Goal: Browse casually: Explore the website without a specific task or goal

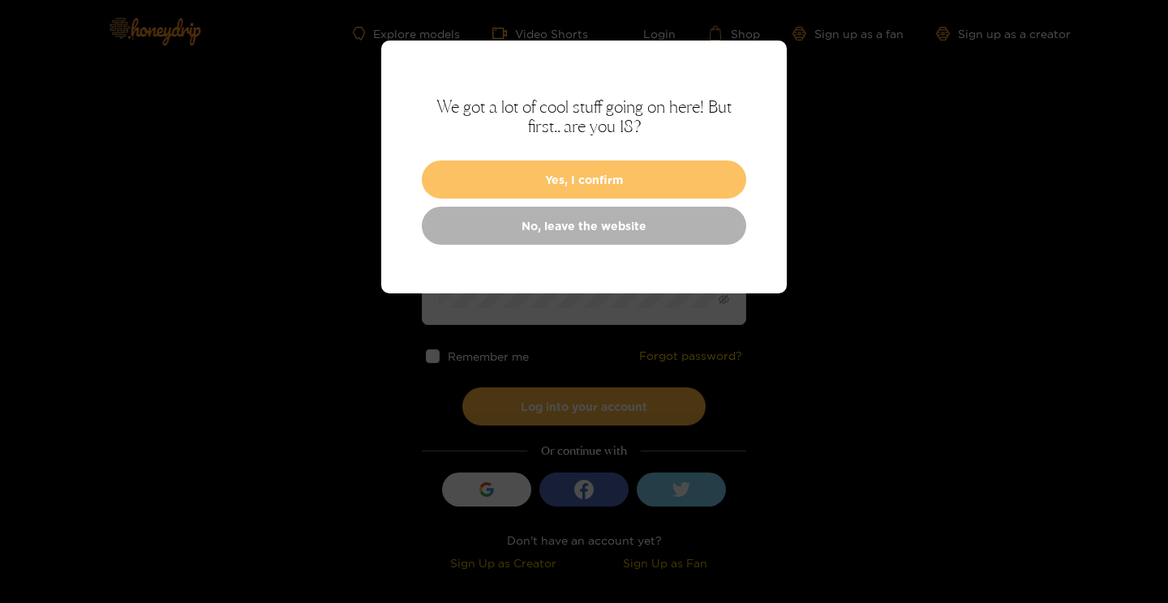
click at [572, 172] on button "Yes, I confirm" at bounding box center [584, 180] width 324 height 38
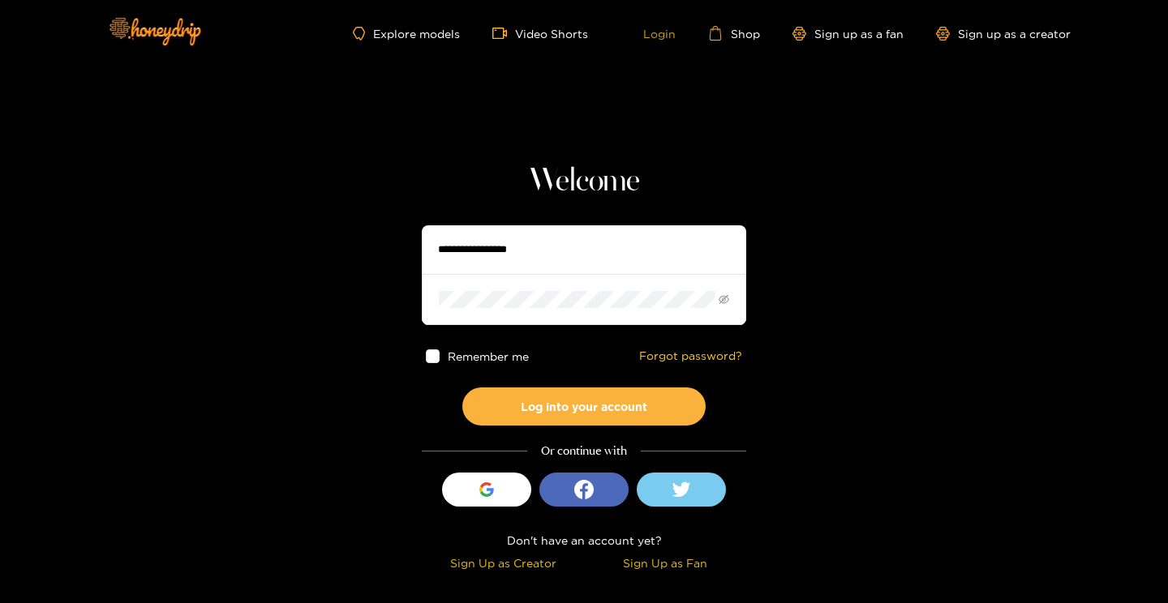
click at [649, 27] on link "Login" at bounding box center [647, 33] width 55 height 15
click at [528, 242] on input "text" at bounding box center [584, 249] width 324 height 49
click at [328, 328] on section "Welcome Remember me Forgot password? Log into your account Or continue with Sig…" at bounding box center [584, 288] width 1168 height 577
click at [508, 235] on input "text" at bounding box center [584, 249] width 324 height 49
paste input "**********"
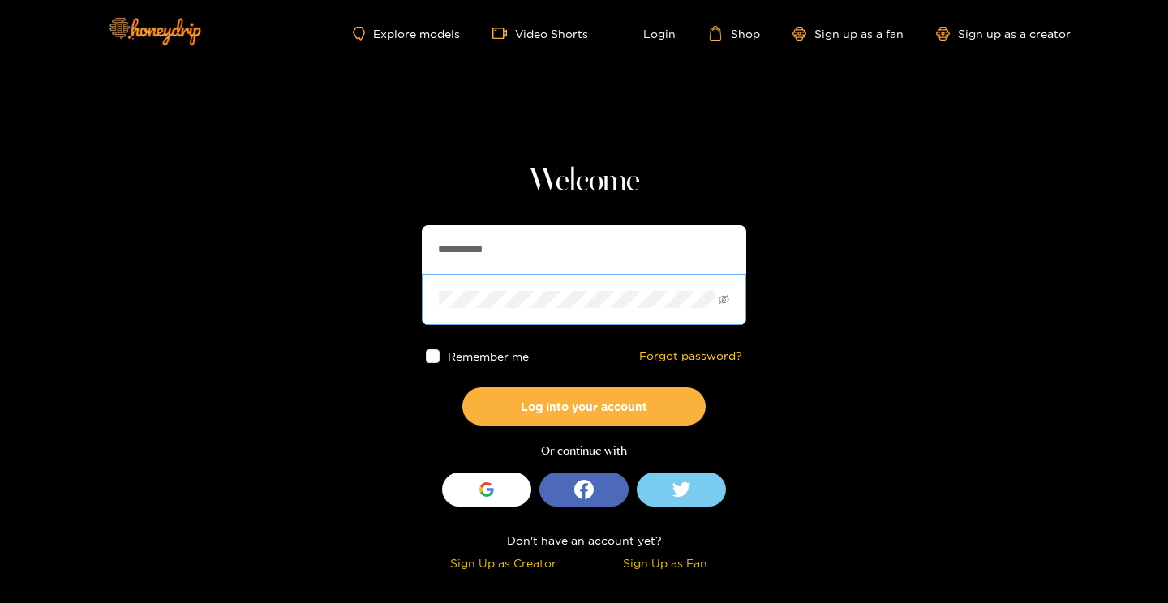
type input "**********"
click at [499, 290] on span at bounding box center [584, 299] width 324 height 50
click at [462, 388] on button "Log into your account" at bounding box center [583, 407] width 243 height 38
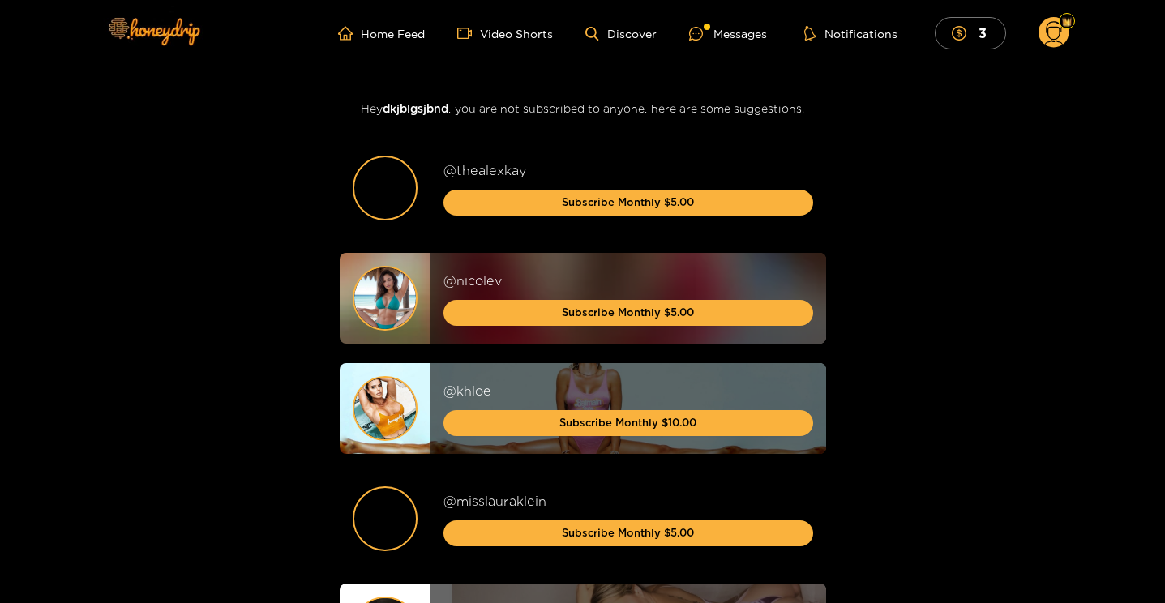
click at [734, 20] on ul "Home Feed Video Shorts Discover Messages Notifications 3" at bounding box center [703, 33] width 731 height 32
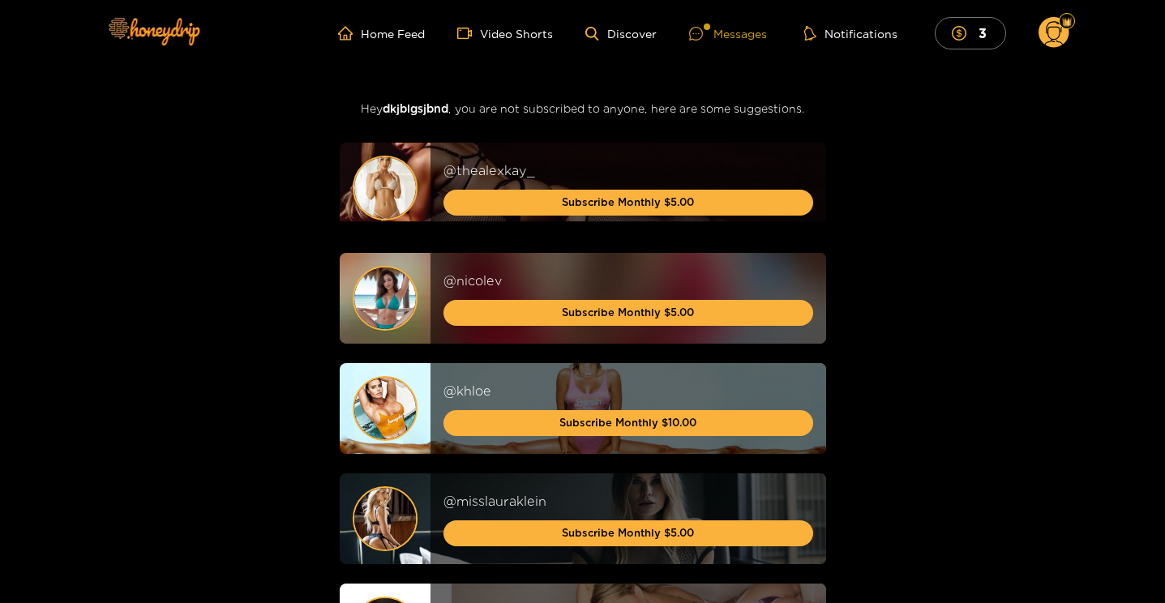
click at [730, 30] on div "Messages" at bounding box center [728, 33] width 78 height 19
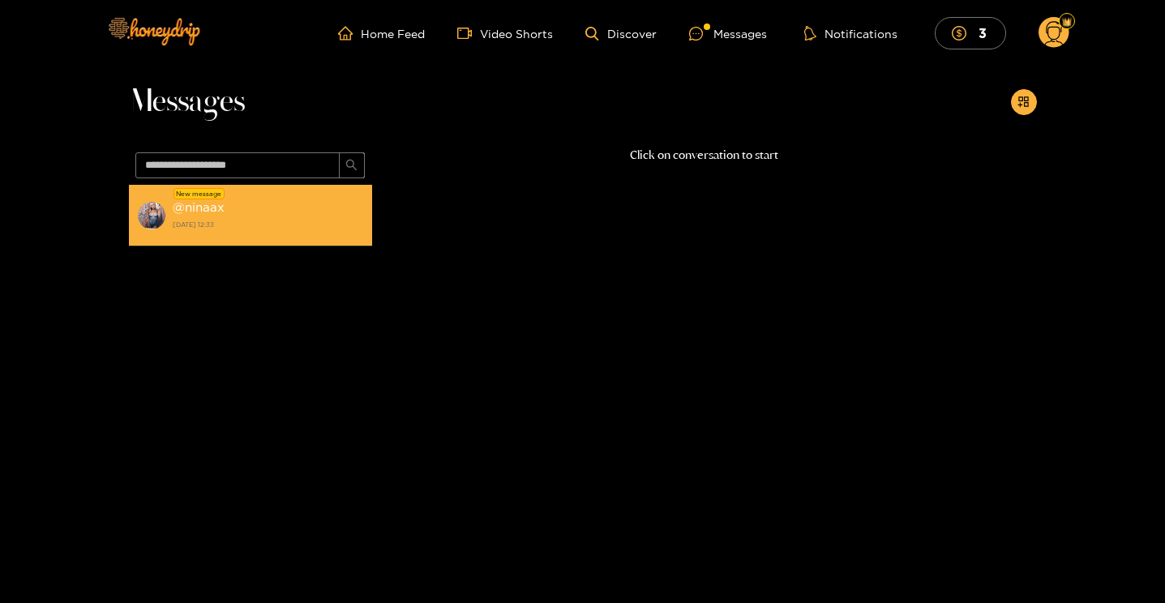
click at [231, 219] on strong "[DATE] 12:33" at bounding box center [268, 224] width 191 height 15
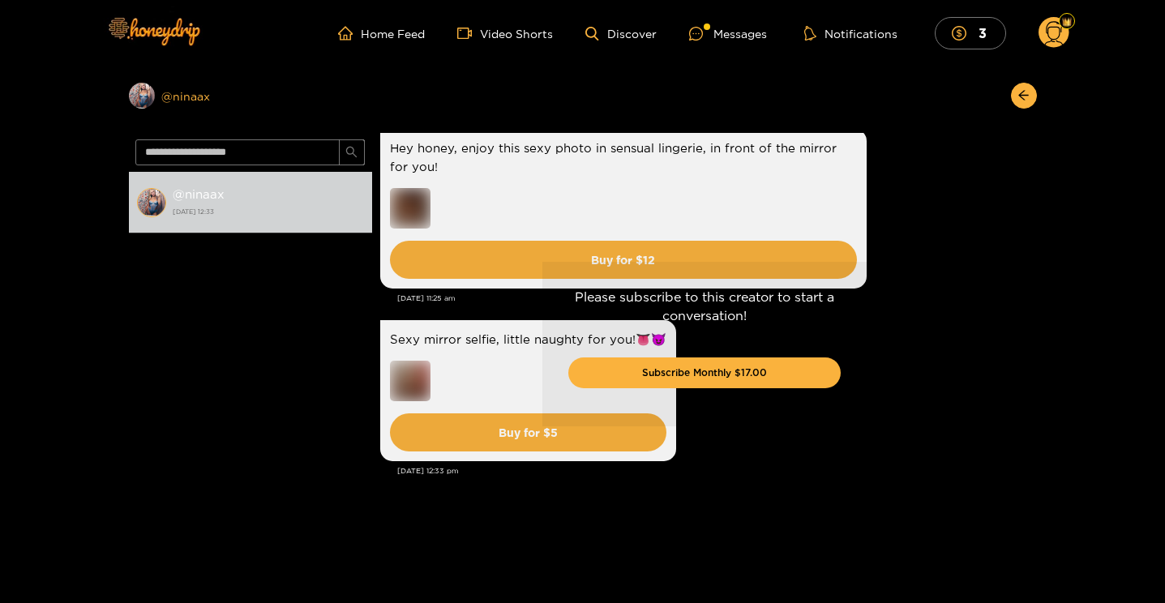
click at [167, 96] on div "Preview @ ninaax" at bounding box center [250, 96] width 243 height 26
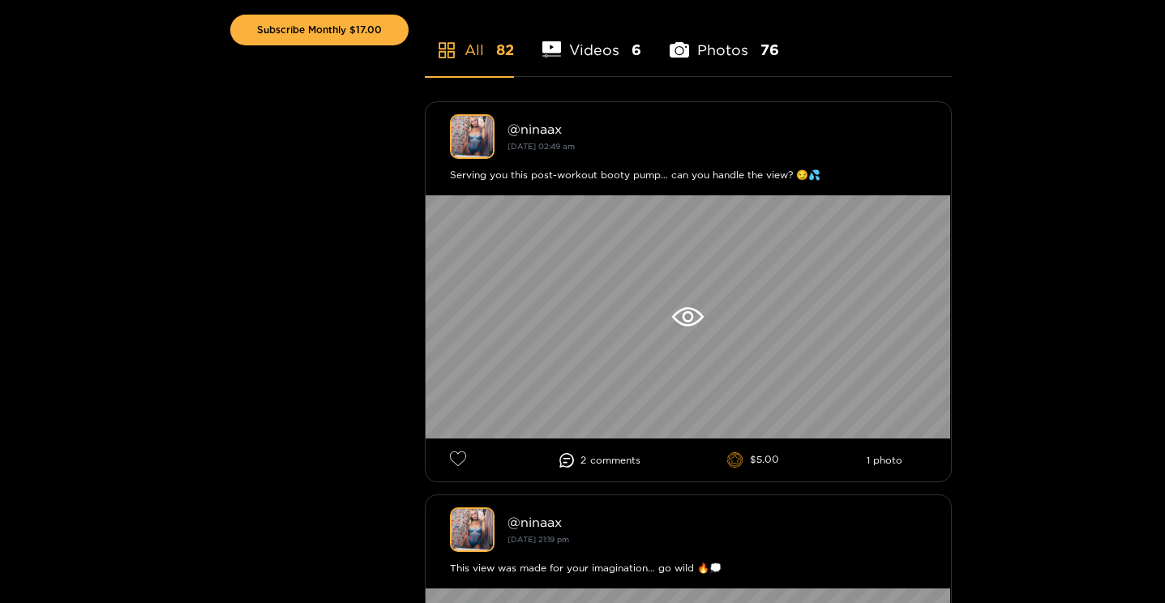
scroll to position [384, 0]
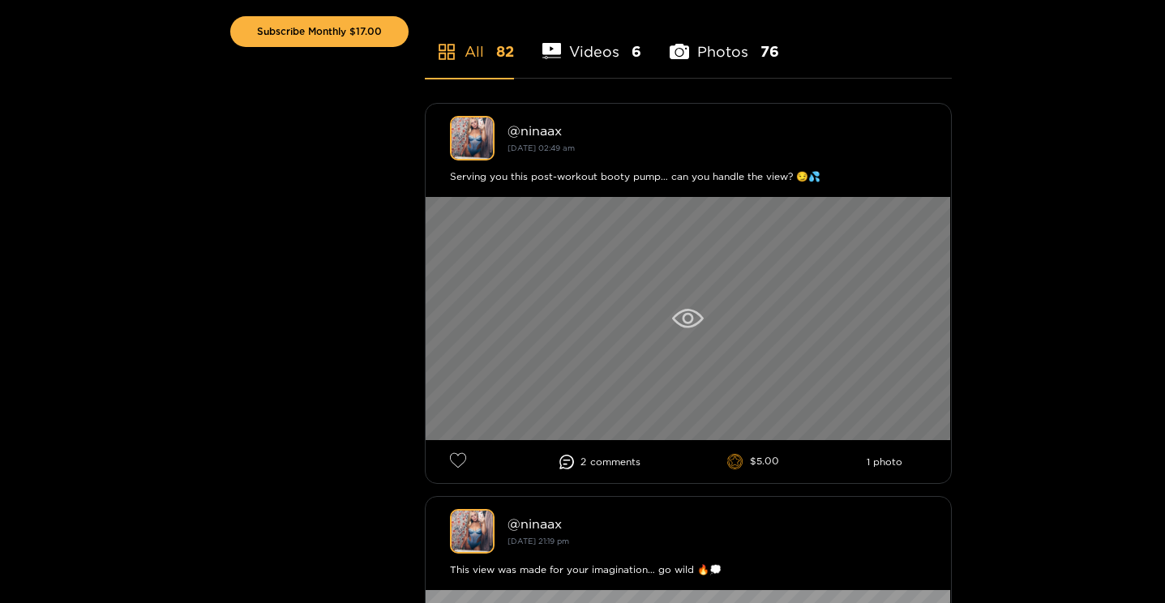
click at [672, 285] on div at bounding box center [689, 318] width 526 height 243
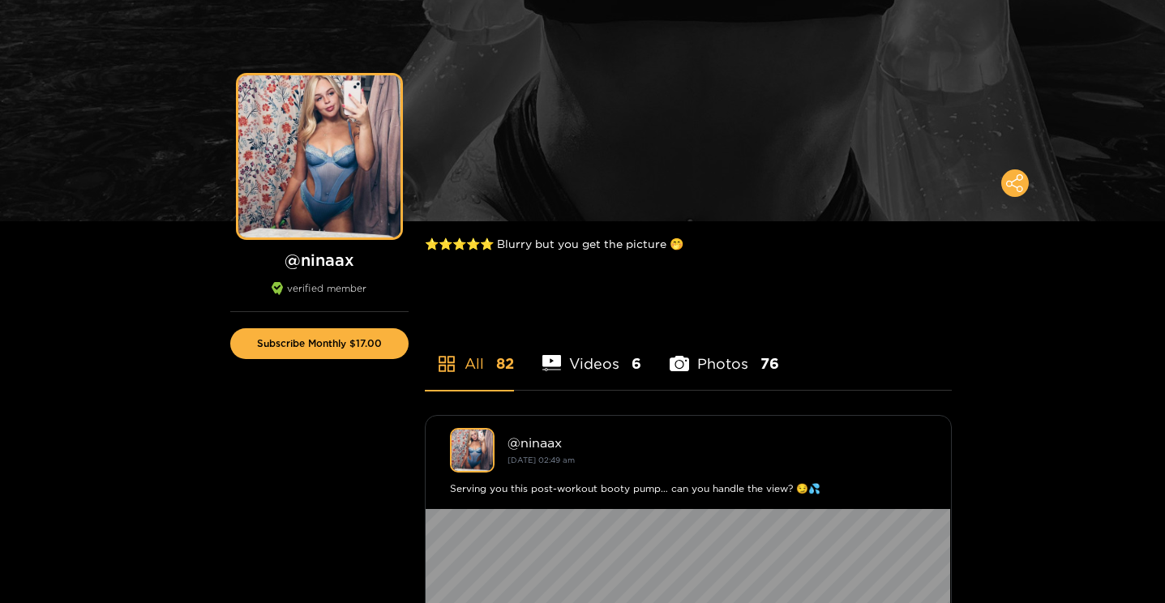
scroll to position [238, 0]
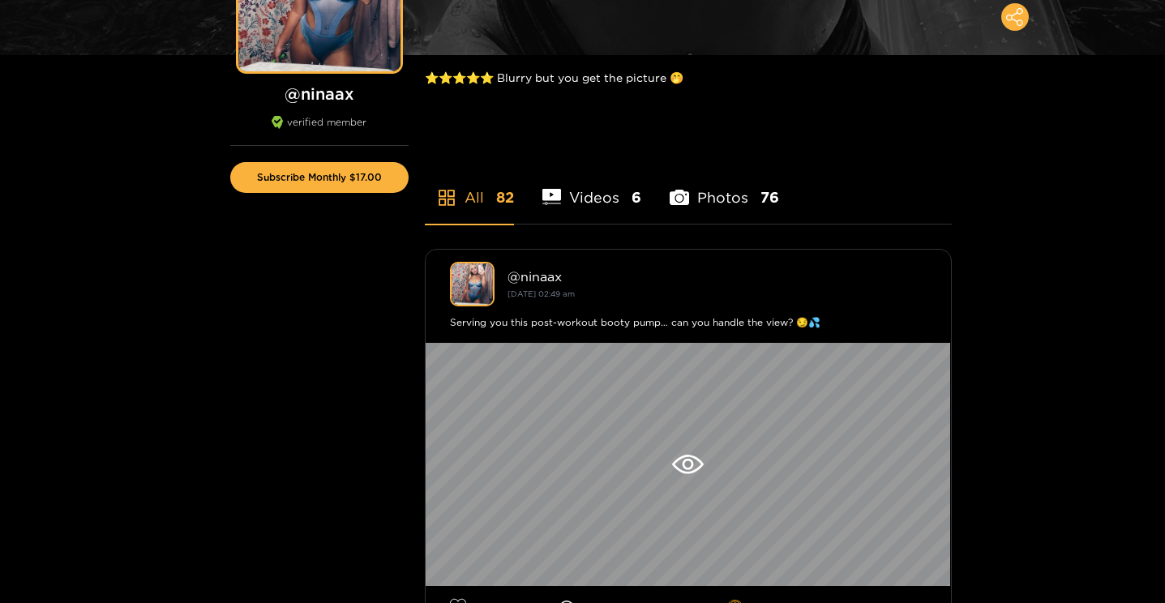
click at [589, 192] on li "Videos 6" at bounding box center [593, 187] width 100 height 73
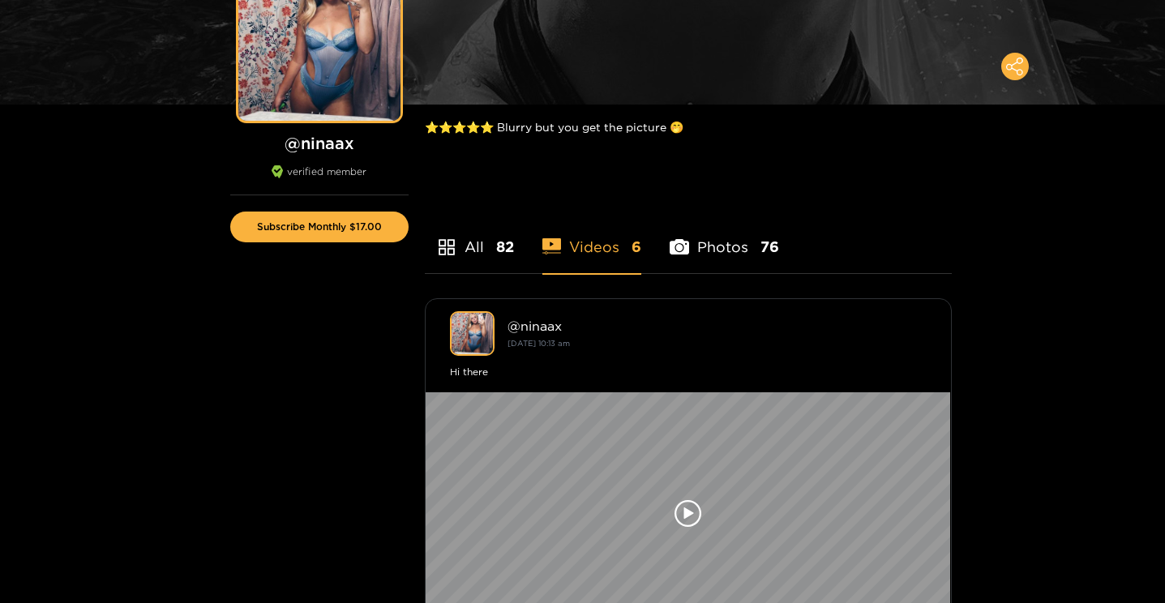
scroll to position [0, 0]
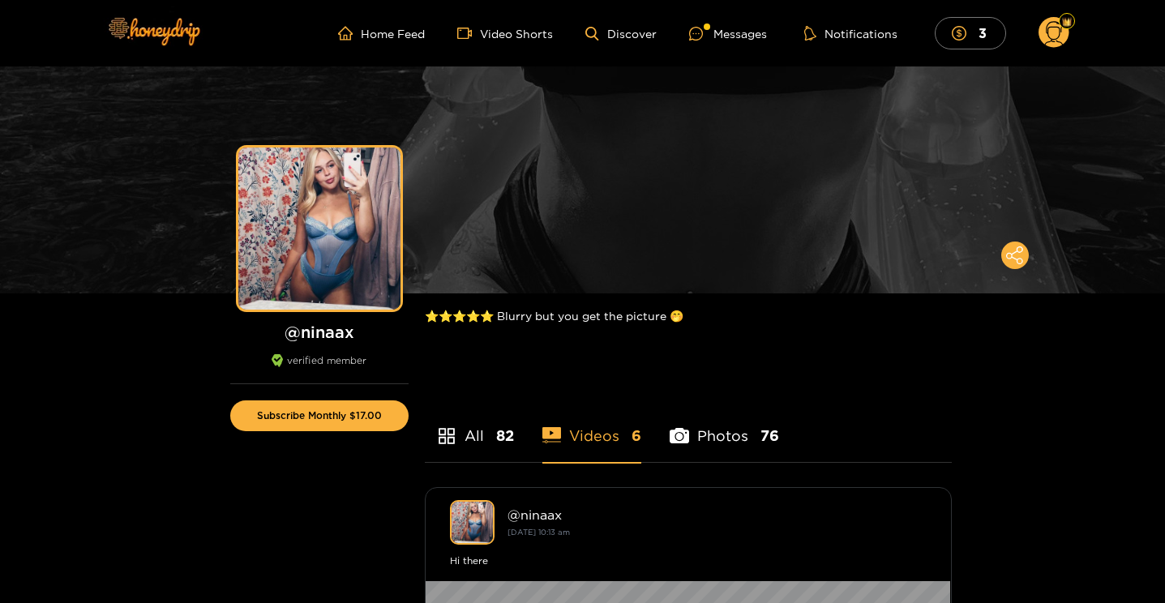
click at [746, 440] on li "Photos 76" at bounding box center [724, 425] width 109 height 73
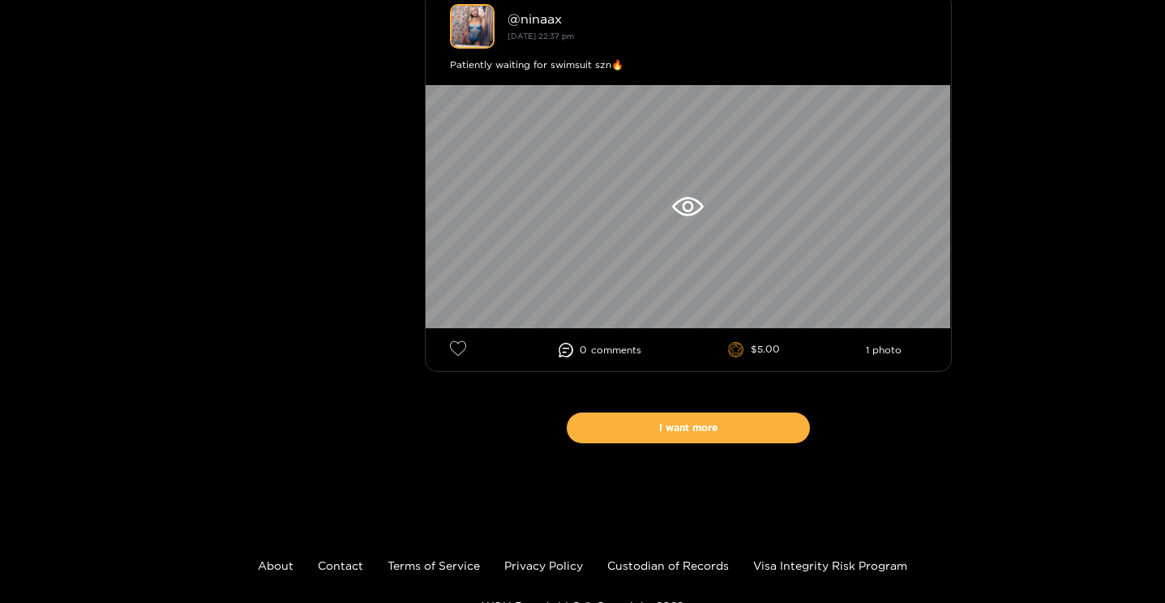
scroll to position [9558, 0]
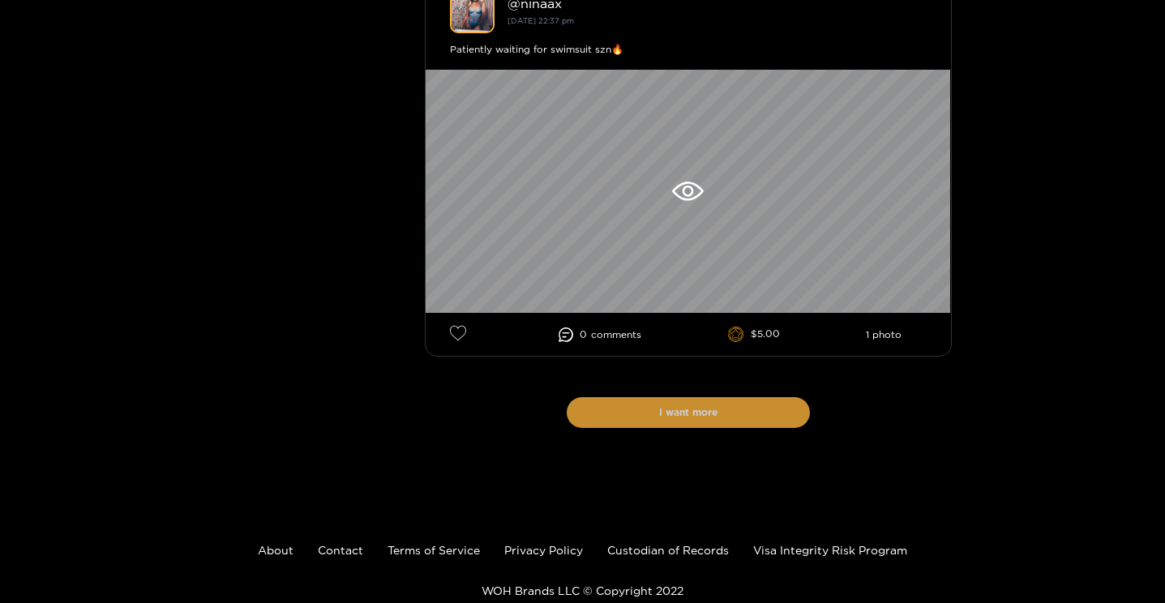
click at [736, 419] on button "I want more" at bounding box center [688, 412] width 243 height 31
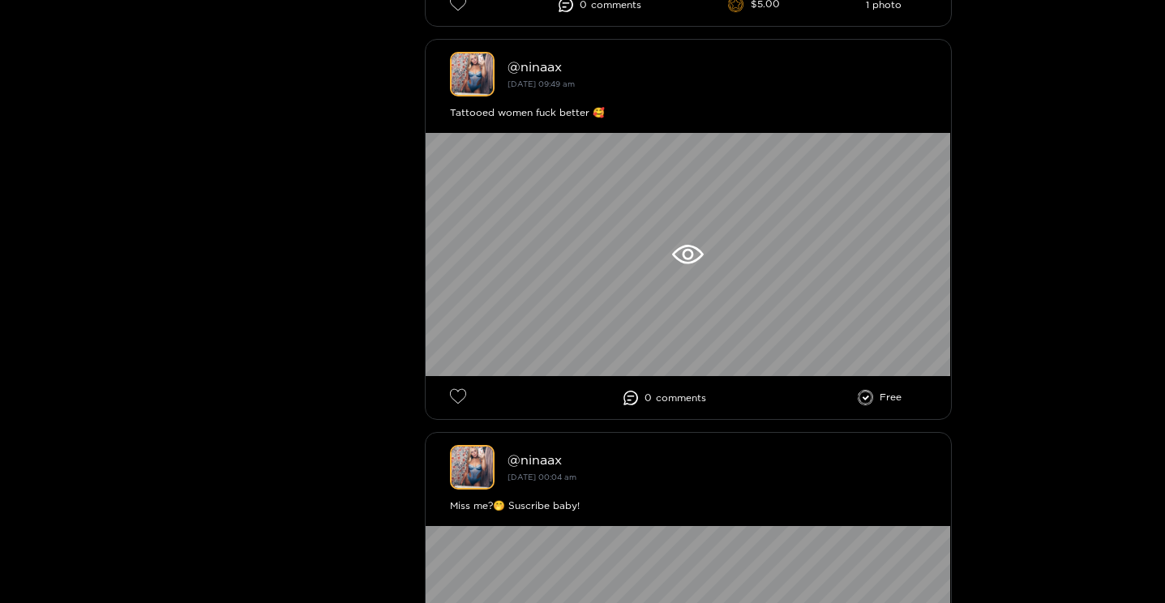
scroll to position [16161, 0]
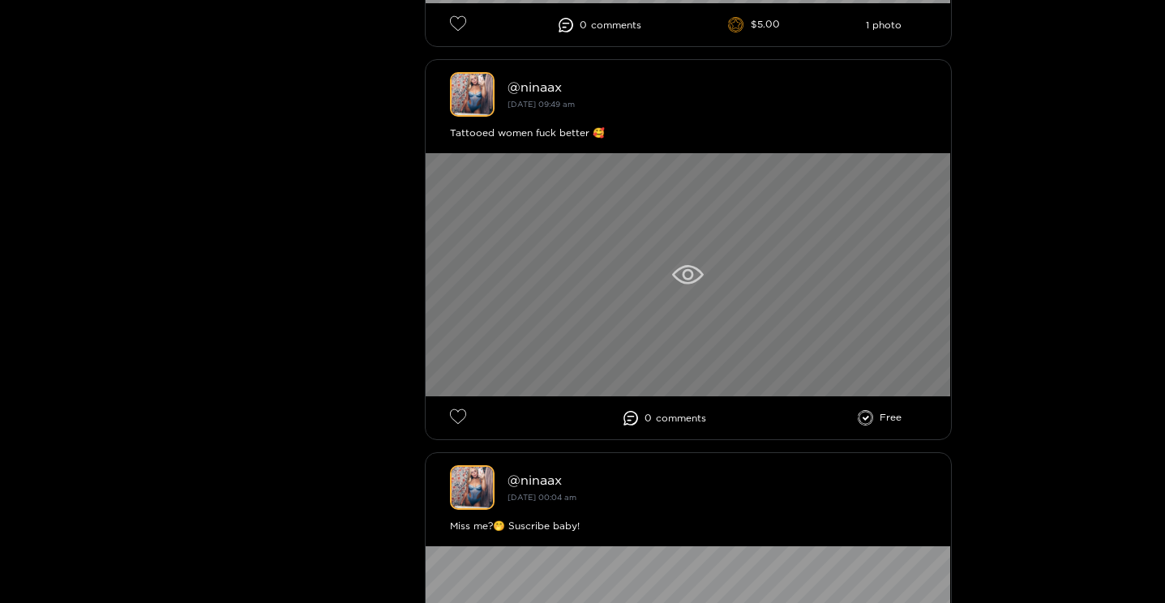
click at [865, 284] on div at bounding box center [689, 274] width 526 height 243
